Goal: Navigation & Orientation: Go to known website

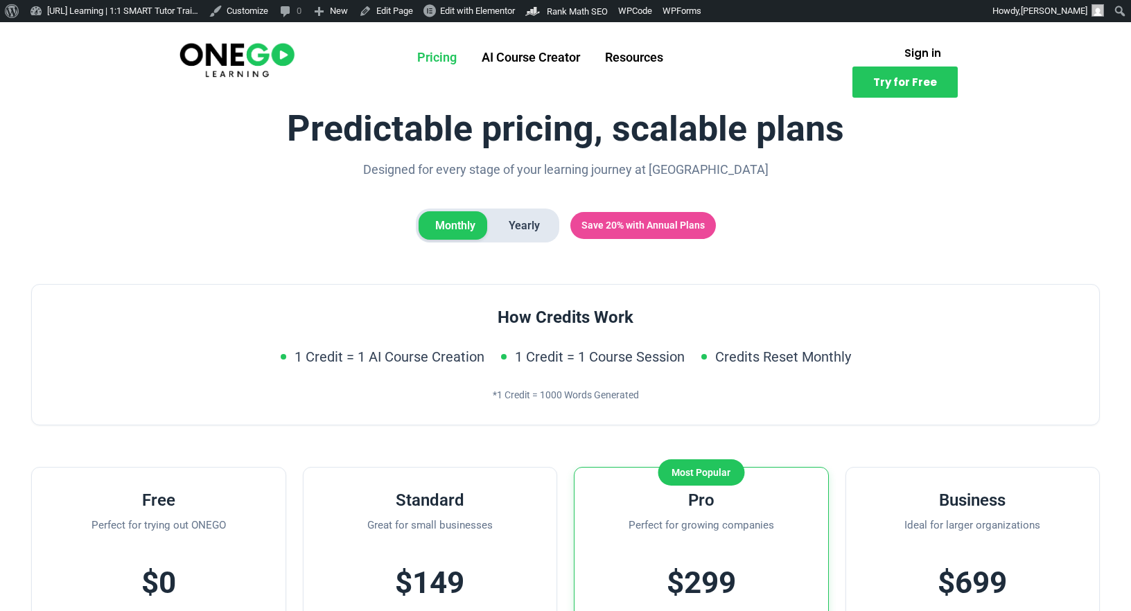
click at [447, 58] on link "Pricing" at bounding box center [437, 57] width 64 height 36
click at [546, 55] on link "AI Course Creator" at bounding box center [530, 57] width 123 height 36
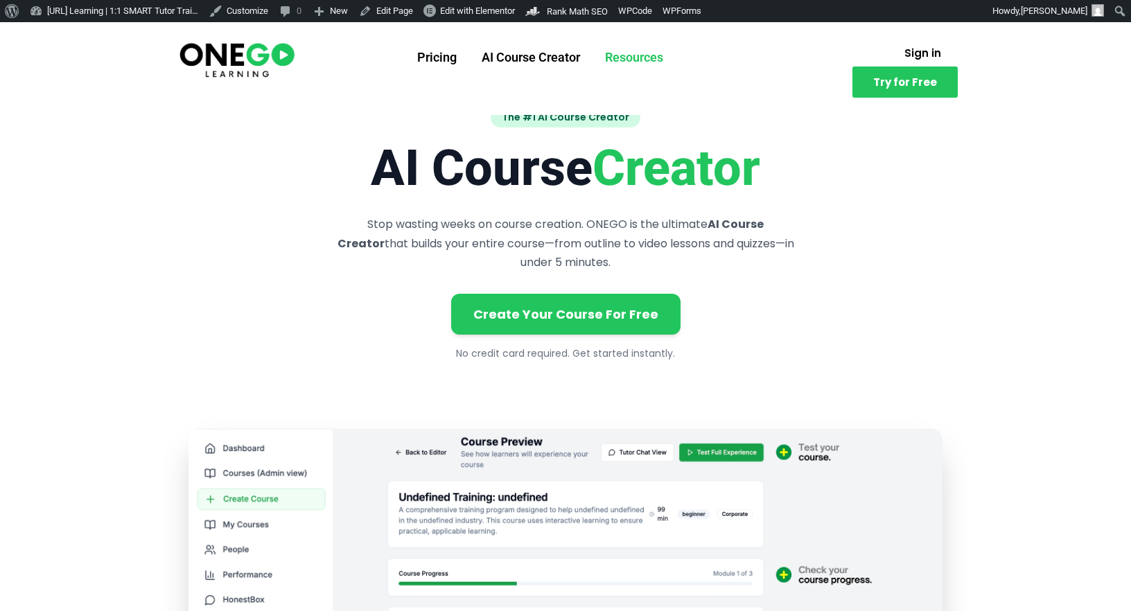
click at [646, 57] on link "Resources" at bounding box center [633, 57] width 83 height 36
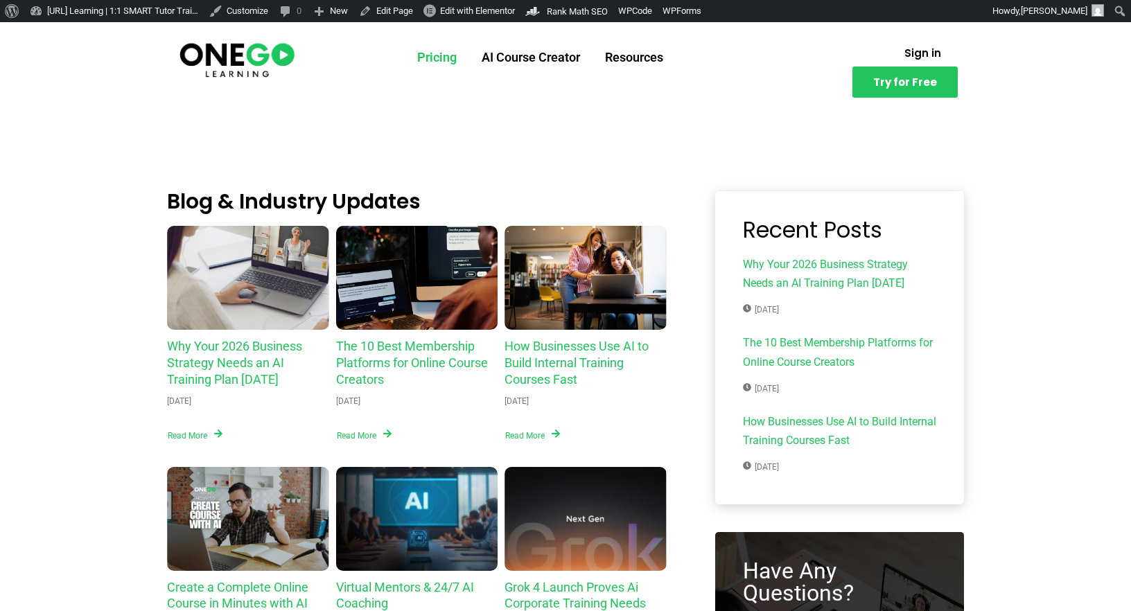
click at [434, 52] on link "Pricing" at bounding box center [437, 57] width 64 height 36
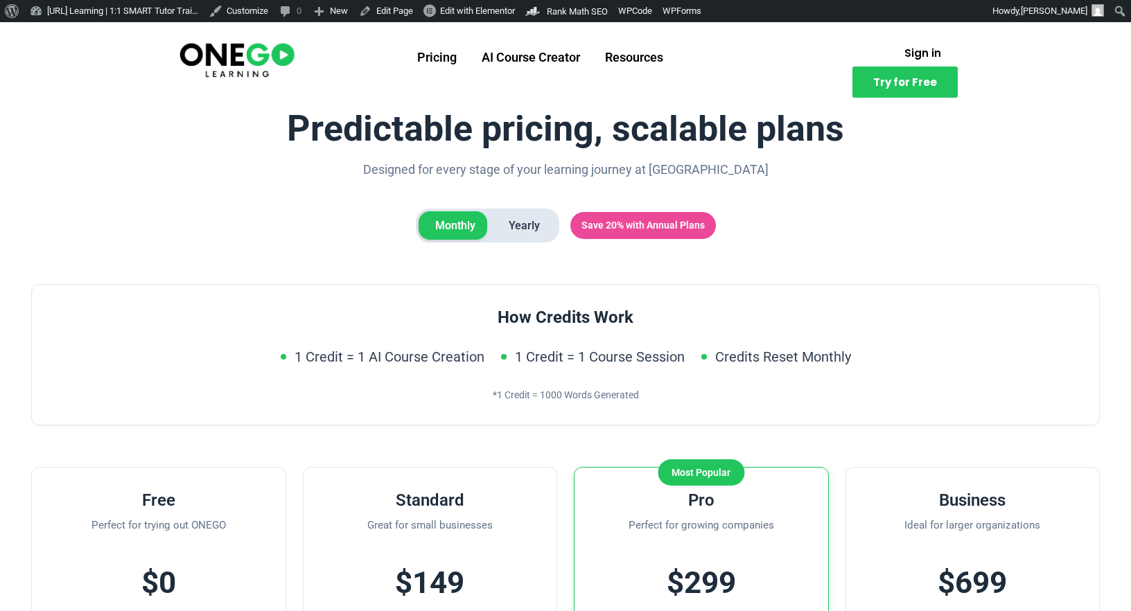
click at [237, 51] on img at bounding box center [236, 58] width 119 height 39
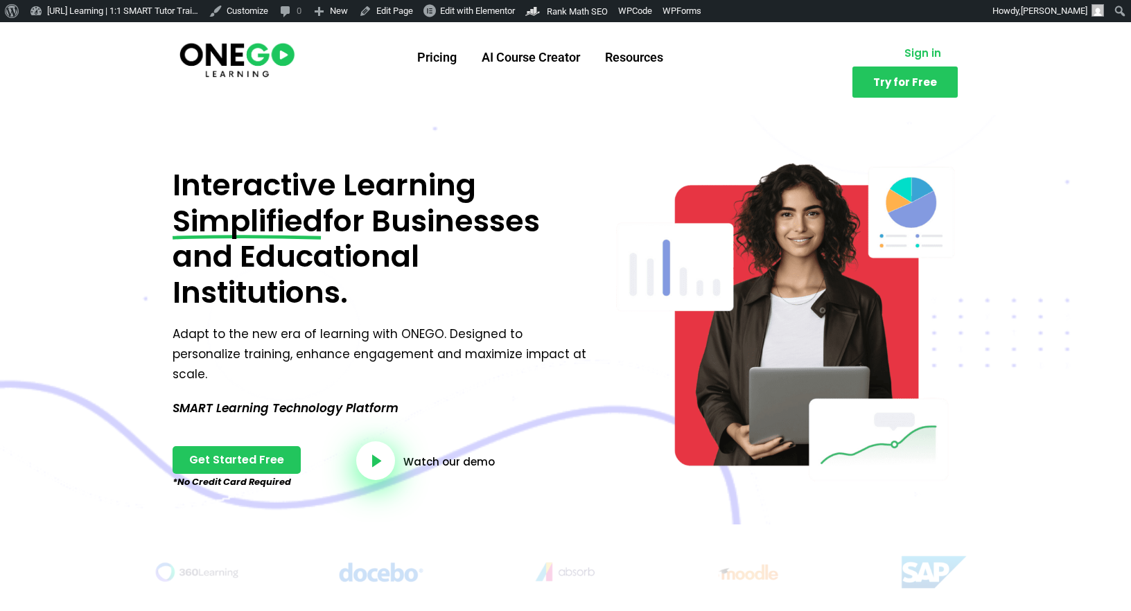
click at [904, 57] on span "Sign in" at bounding box center [922, 53] width 37 height 10
